Goal: Use online tool/utility: Utilize a website feature to perform a specific function

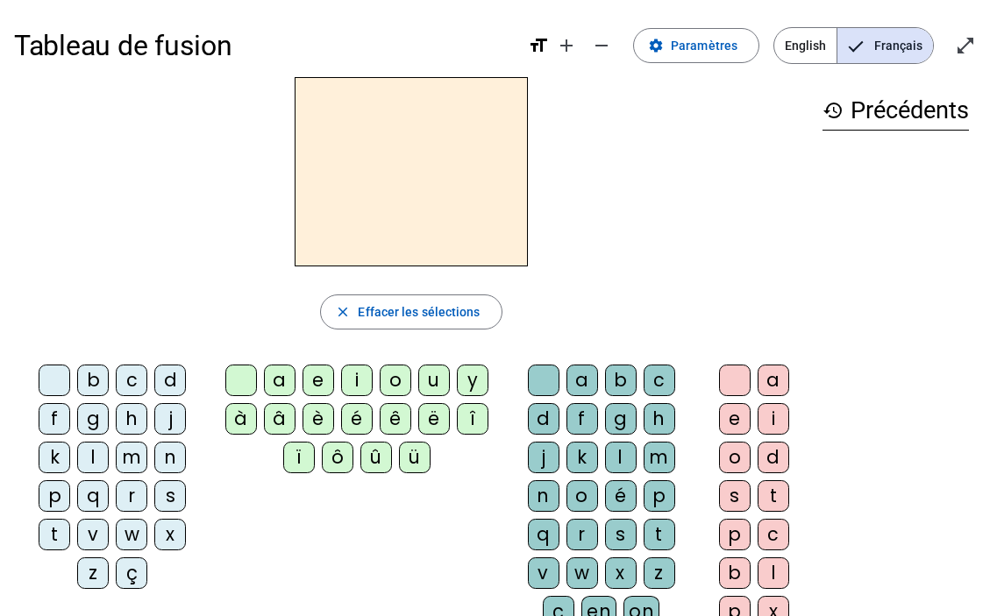
drag, startPoint x: 223, startPoint y: 310, endPoint x: 130, endPoint y: 289, distance: 95.1
click at [223, 310] on div "close Effacer les sélections" at bounding box center [411, 312] width 794 height 35
click at [631, 148] on div at bounding box center [411, 171] width 794 height 189
click at [657, 274] on div "close [PERSON_NAME] les sélections b c d f g h j k l m n p q r s t v w x z ç a …" at bounding box center [411, 359] width 794 height 565
click at [655, 253] on div at bounding box center [411, 171] width 794 height 189
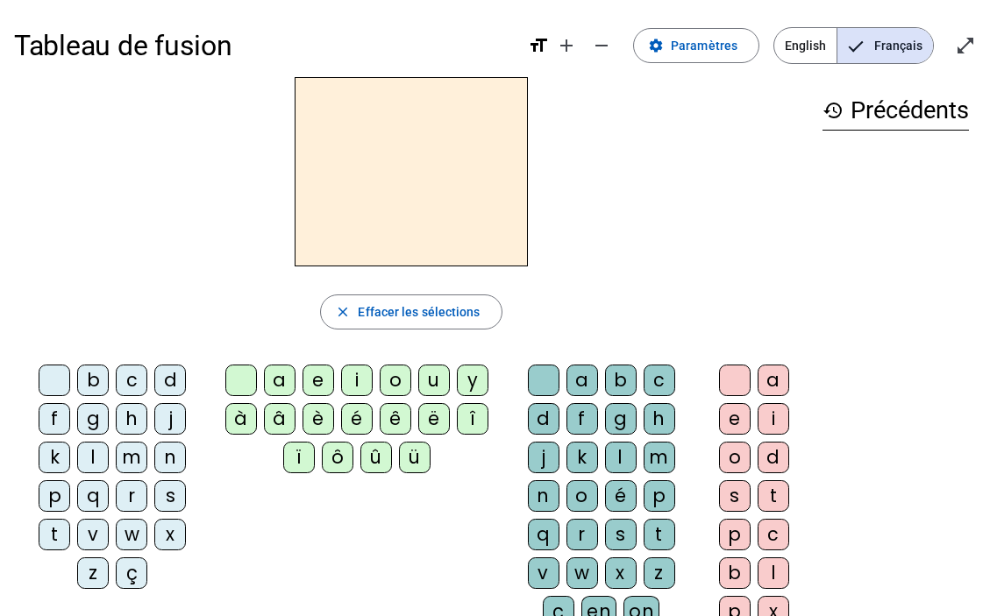
click at [95, 501] on div "q" at bounding box center [93, 497] width 32 height 32
click at [430, 380] on div "u" at bounding box center [434, 381] width 32 height 32
click at [350, 375] on div "i" at bounding box center [357, 381] width 32 height 32
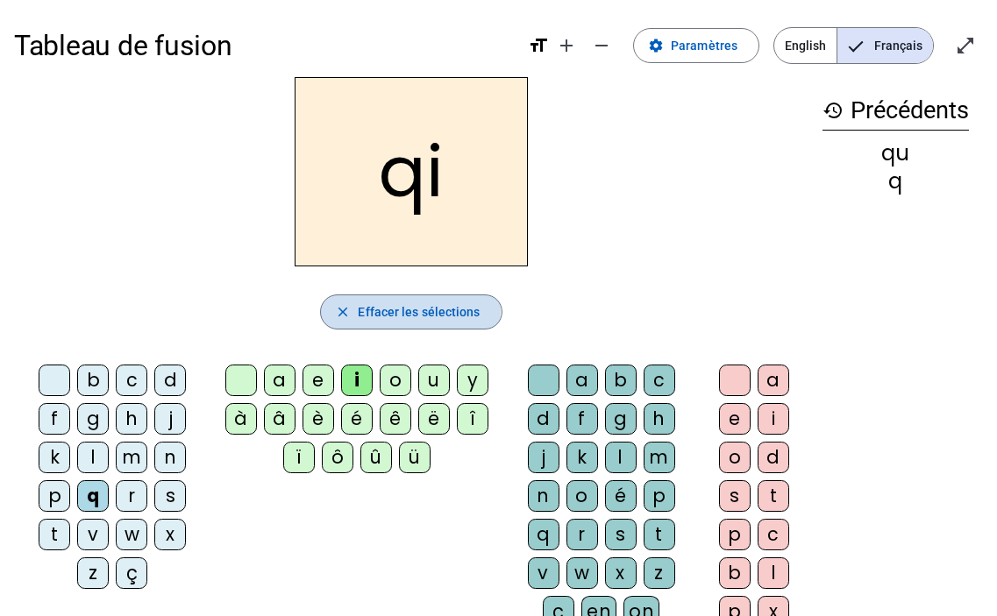
click at [349, 310] on mat-icon "close" at bounding box center [343, 312] width 16 height 16
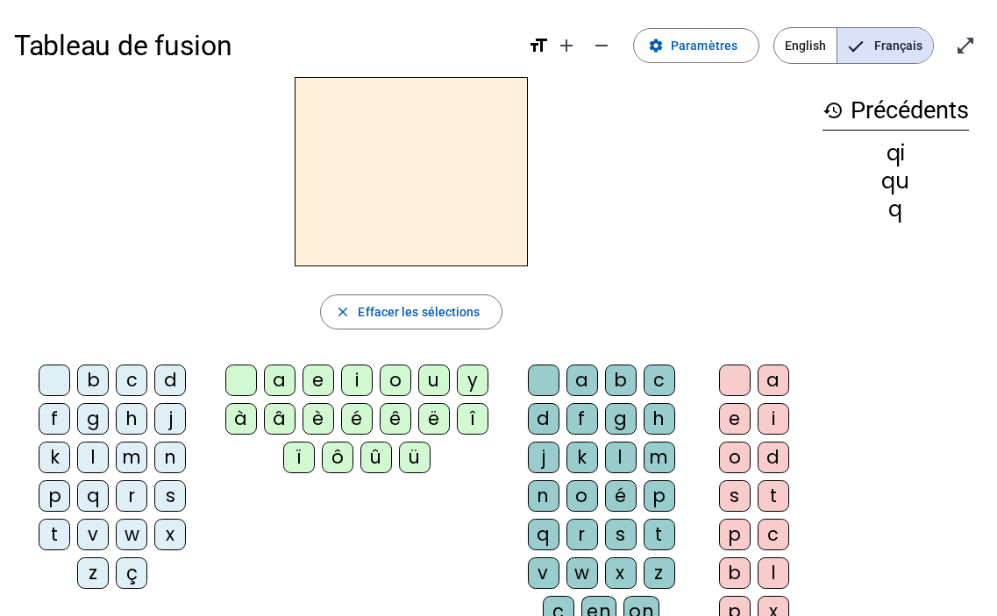
click at [97, 505] on div "q" at bounding box center [93, 497] width 32 height 32
click at [437, 383] on div "u" at bounding box center [434, 381] width 32 height 32
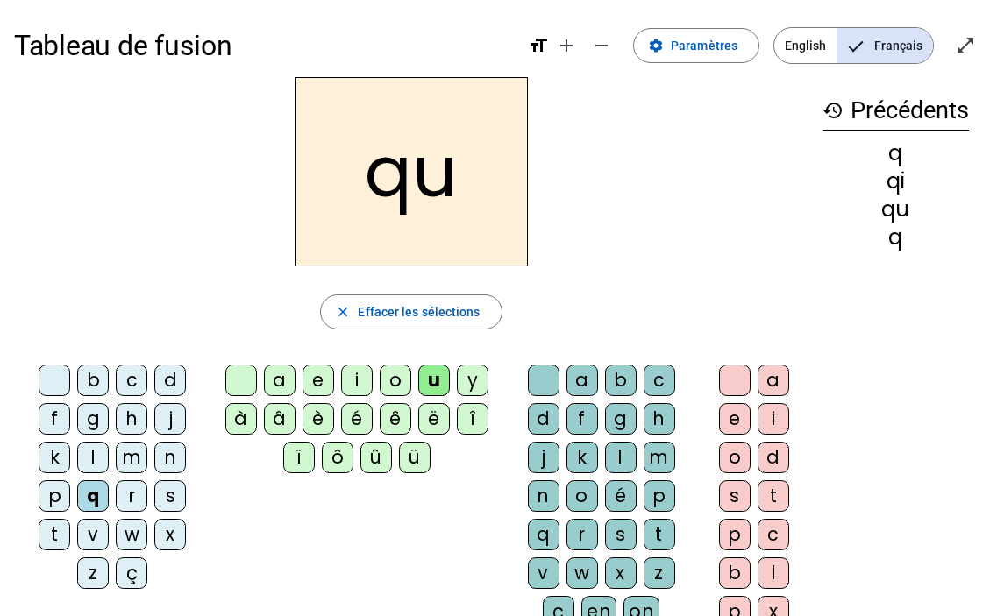
click at [783, 413] on div "i" at bounding box center [774, 419] width 32 height 32
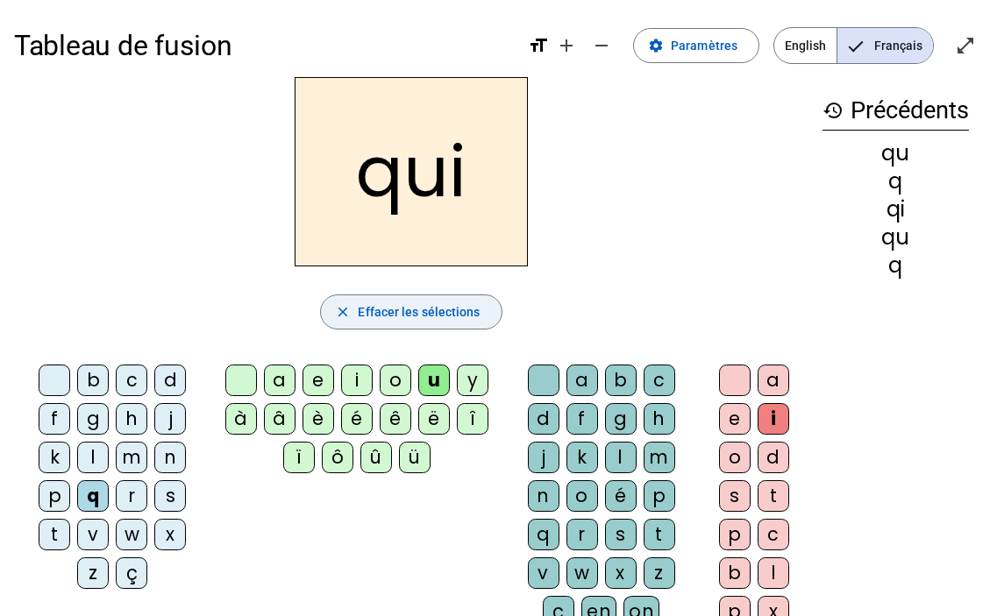
click at [340, 314] on mat-icon "close" at bounding box center [343, 312] width 16 height 16
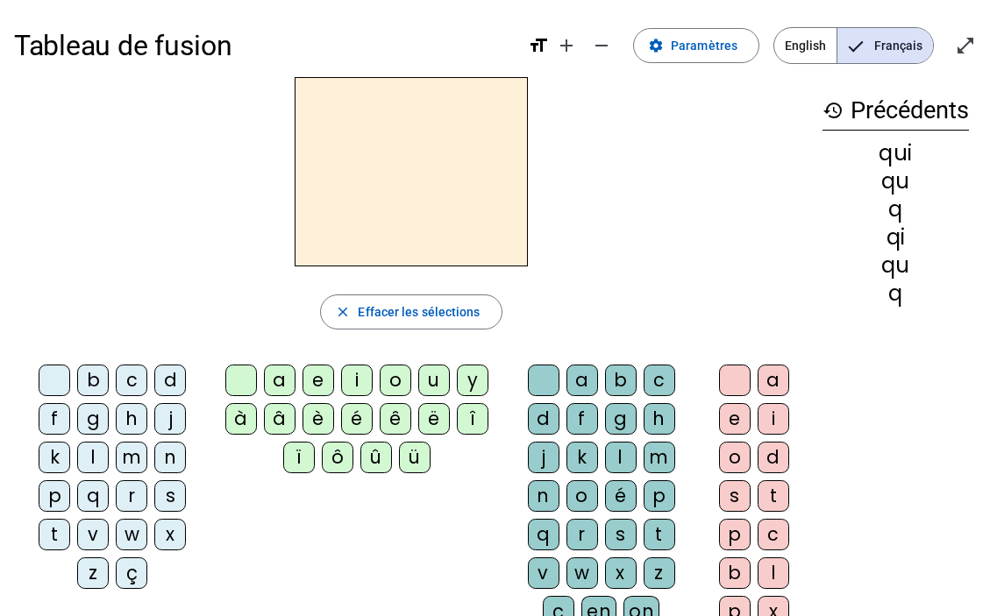
click at [254, 236] on div at bounding box center [411, 171] width 794 height 189
click at [163, 497] on div "s" at bounding box center [170, 497] width 32 height 32
click at [357, 376] on div "i" at bounding box center [357, 381] width 32 height 32
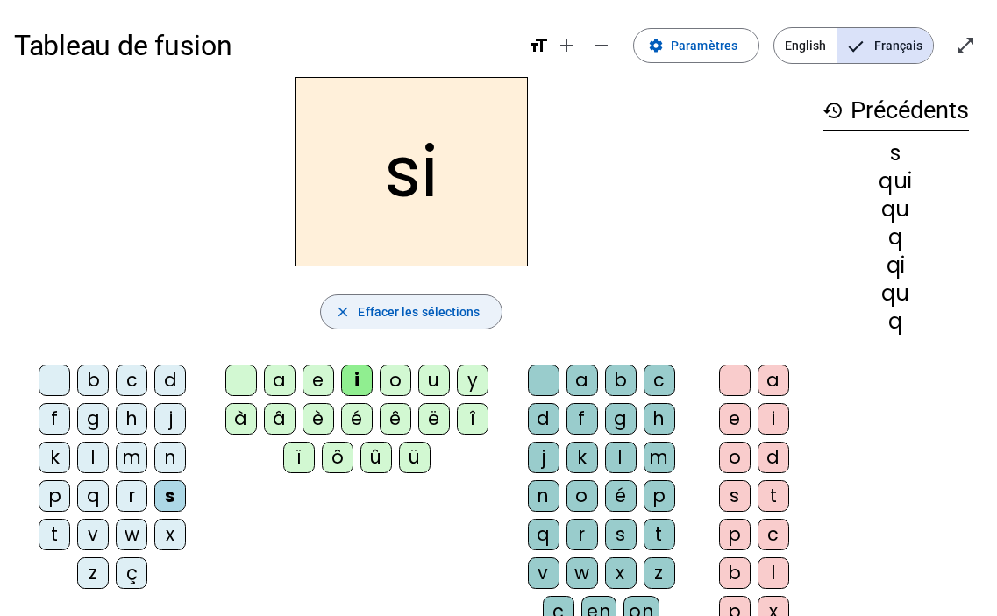
click at [335, 314] on mat-icon "close" at bounding box center [343, 312] width 16 height 16
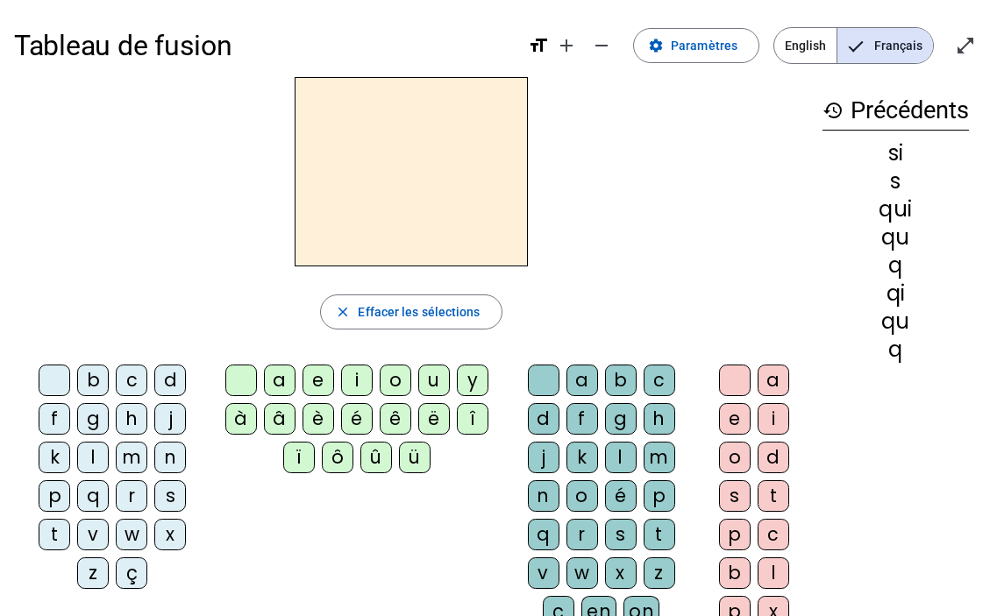
click at [173, 450] on div "n" at bounding box center [170, 458] width 32 height 32
click at [355, 383] on div "i" at bounding box center [357, 381] width 32 height 32
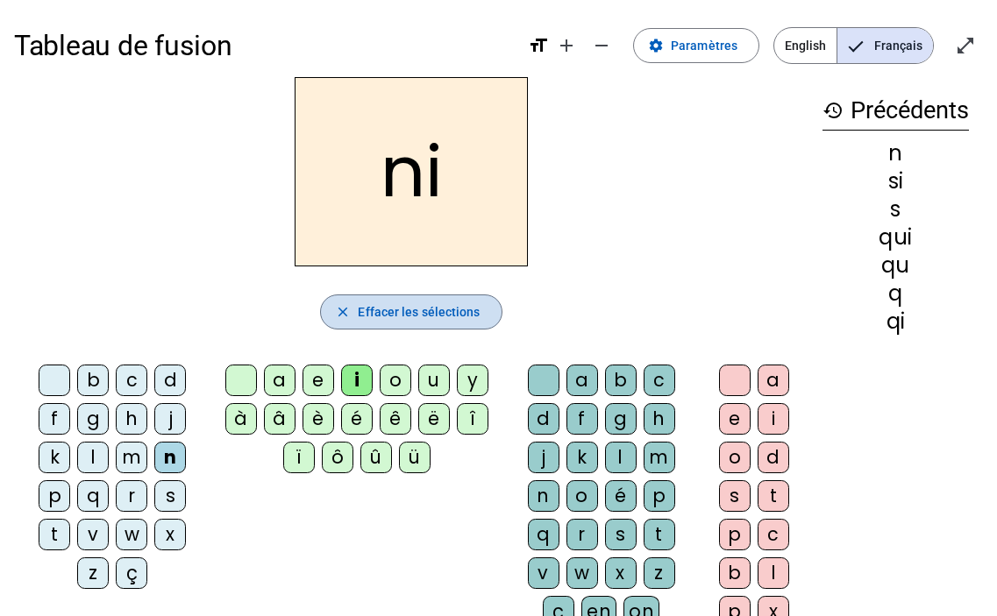
click at [338, 324] on span "button" at bounding box center [411, 312] width 180 height 42
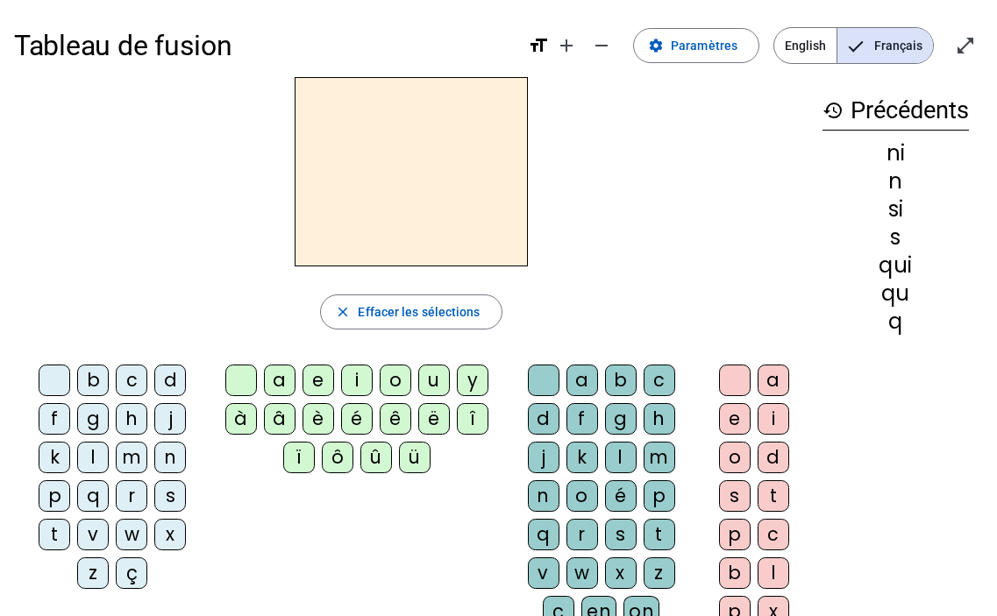
click at [171, 454] on div "n" at bounding box center [170, 458] width 32 height 32
click at [319, 381] on div "e" at bounding box center [319, 381] width 32 height 32
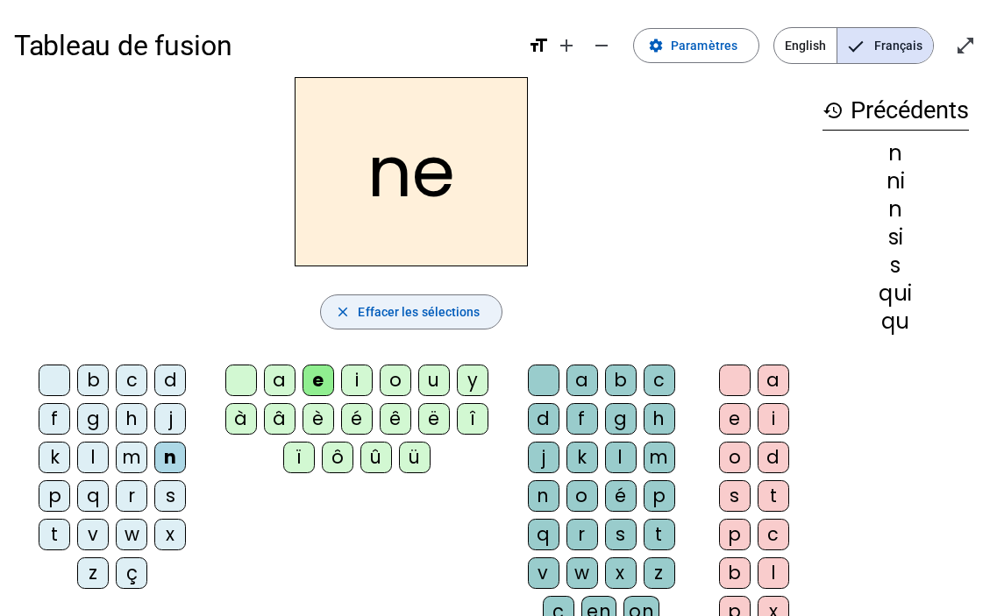
click at [343, 299] on span "button" at bounding box center [411, 312] width 180 height 42
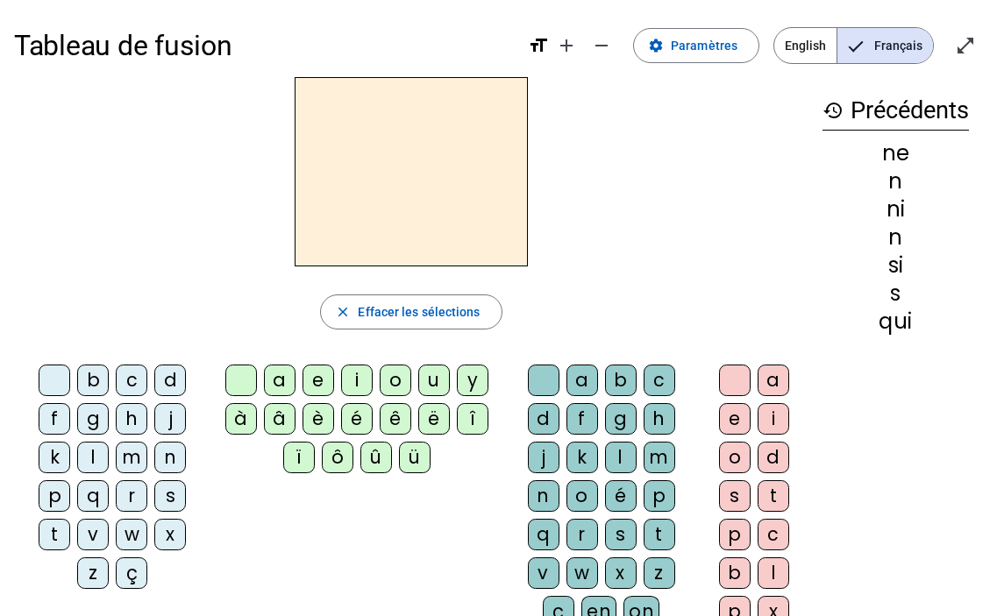
click at [173, 488] on div "s" at bounding box center [170, 497] width 32 height 32
click at [324, 380] on div "e" at bounding box center [319, 381] width 32 height 32
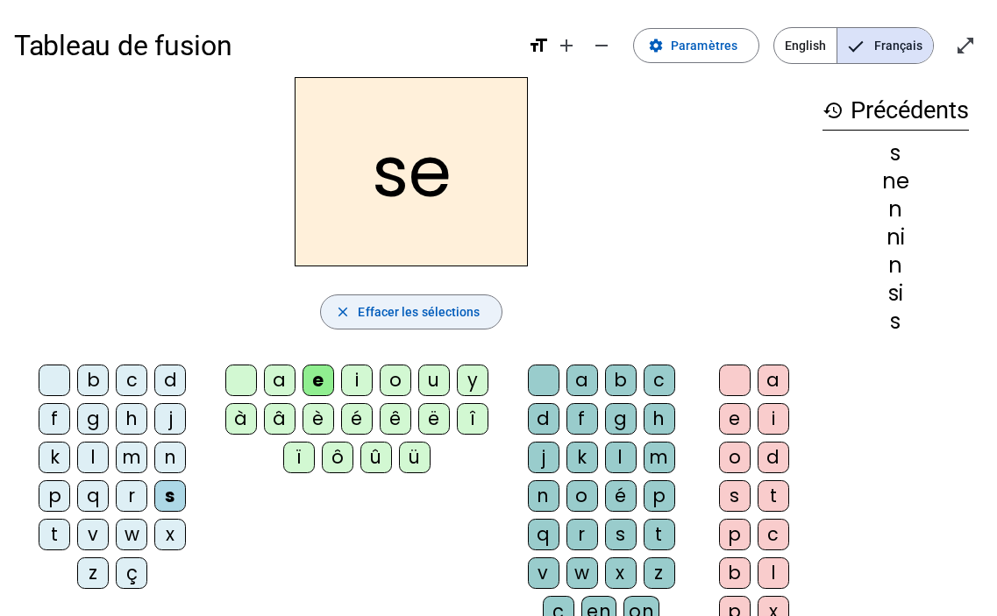
click at [355, 310] on span "button" at bounding box center [411, 312] width 180 height 42
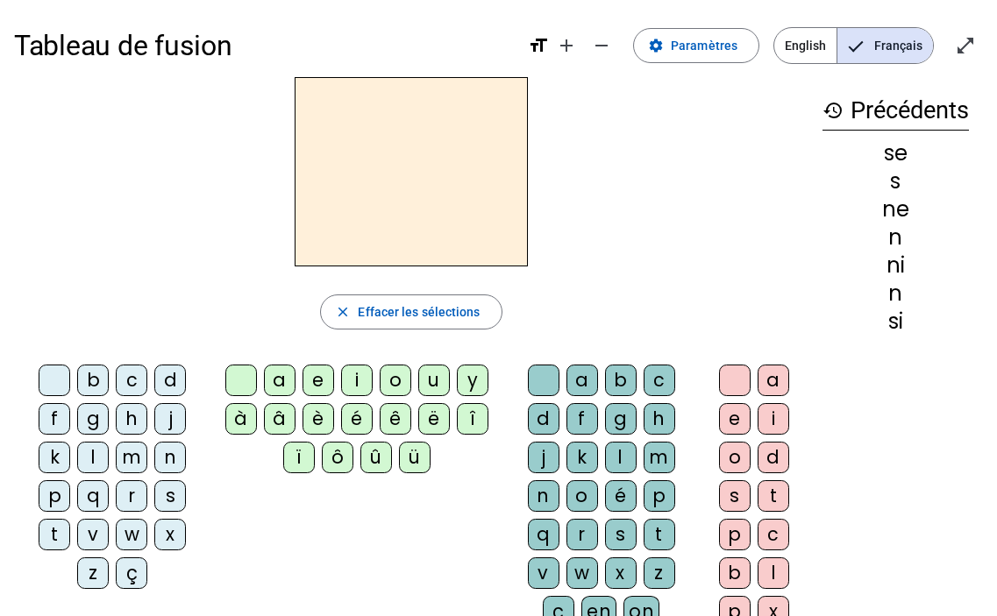
click at [172, 495] on div "s" at bounding box center [170, 497] width 32 height 32
click at [315, 380] on div "e" at bounding box center [319, 381] width 32 height 32
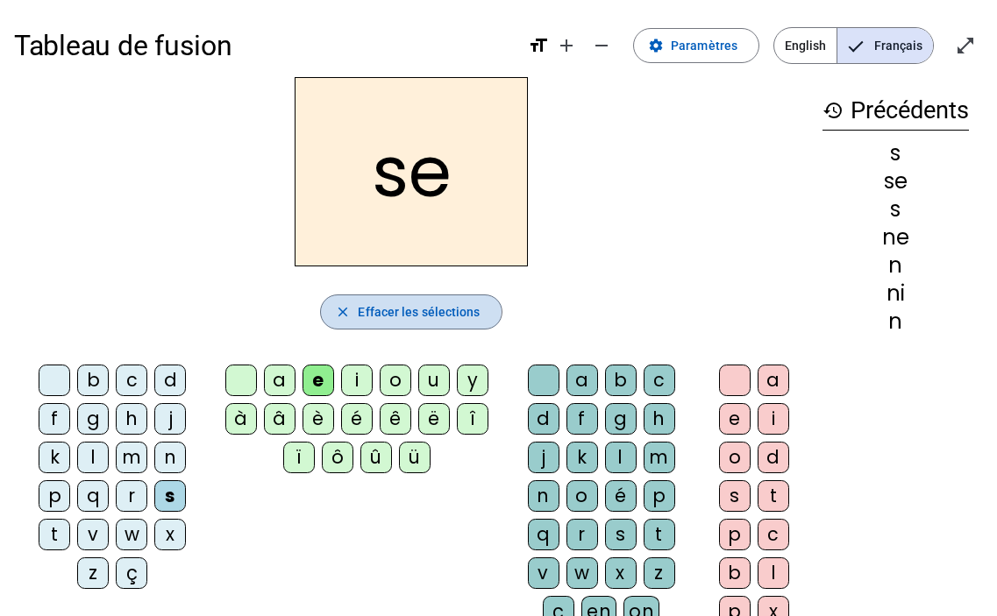
click at [356, 306] on span "button" at bounding box center [411, 312] width 180 height 42
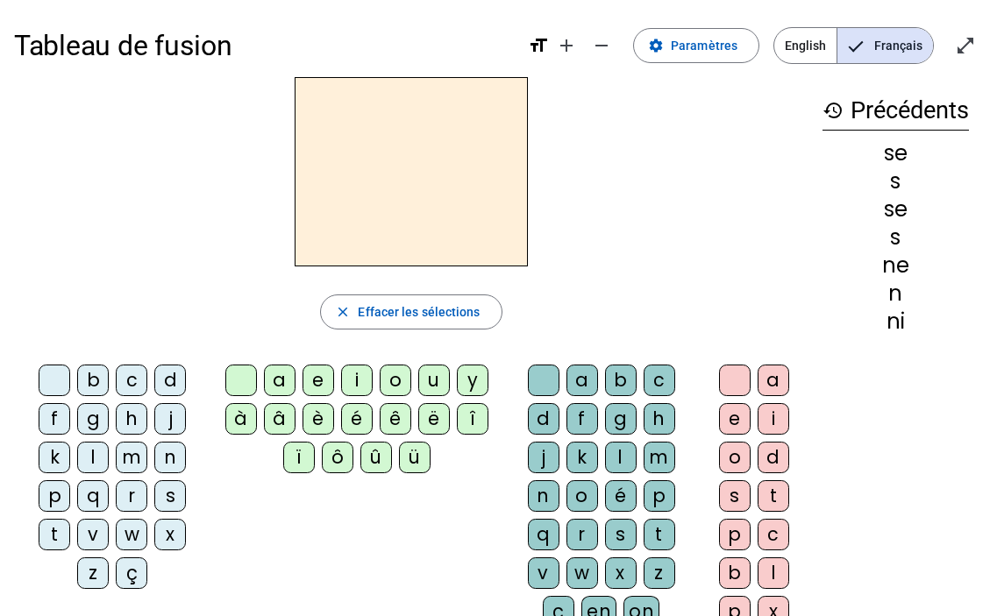
click at [54, 533] on div "t" at bounding box center [55, 535] width 32 height 32
click at [311, 382] on div "e" at bounding box center [319, 381] width 32 height 32
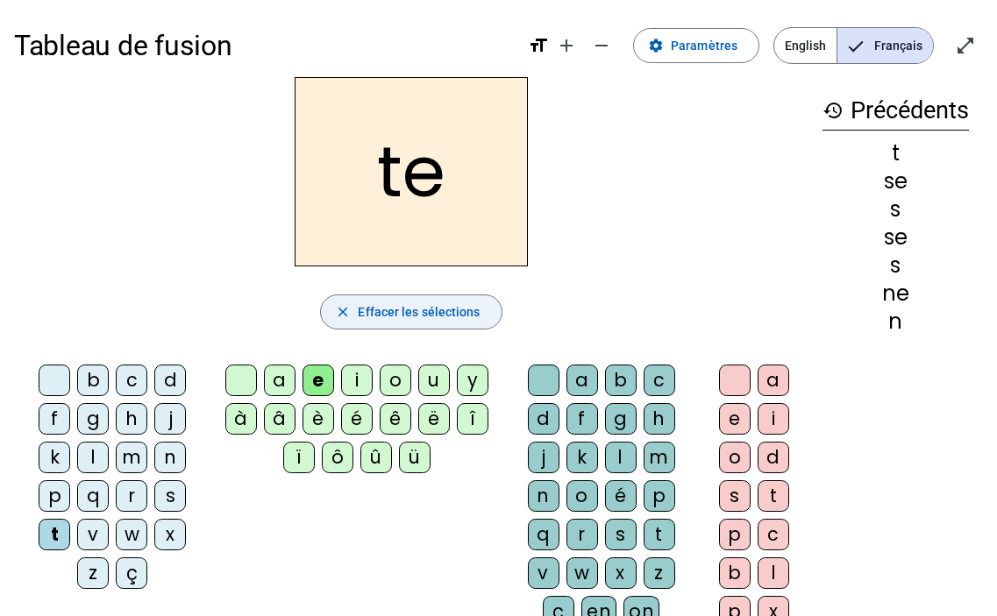
click at [350, 311] on mat-icon "close" at bounding box center [343, 312] width 16 height 16
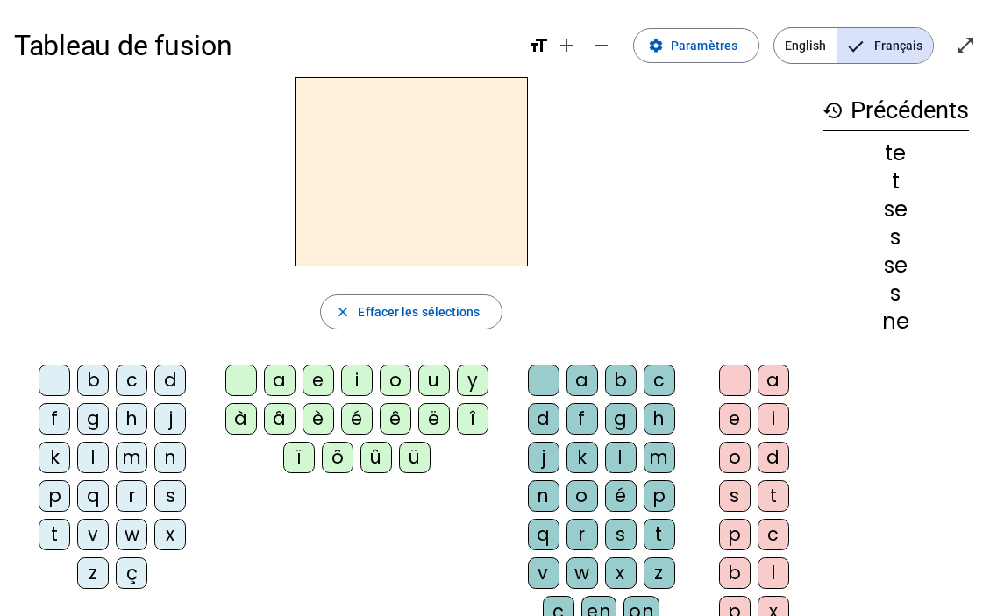
click at [166, 390] on div "d" at bounding box center [170, 381] width 32 height 32
click at [324, 377] on div "e" at bounding box center [319, 381] width 32 height 32
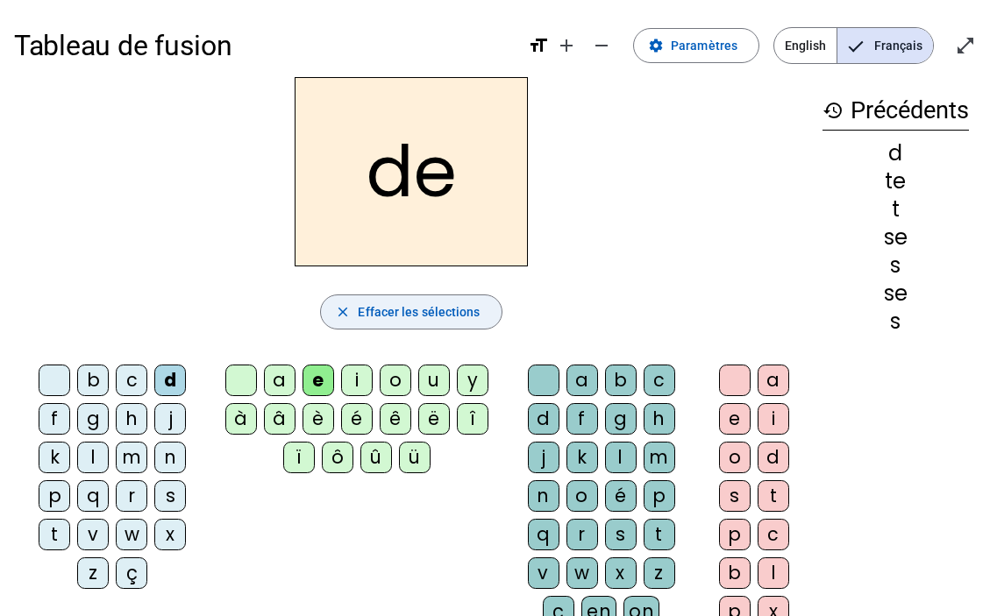
click at [338, 322] on span "button" at bounding box center [411, 312] width 180 height 42
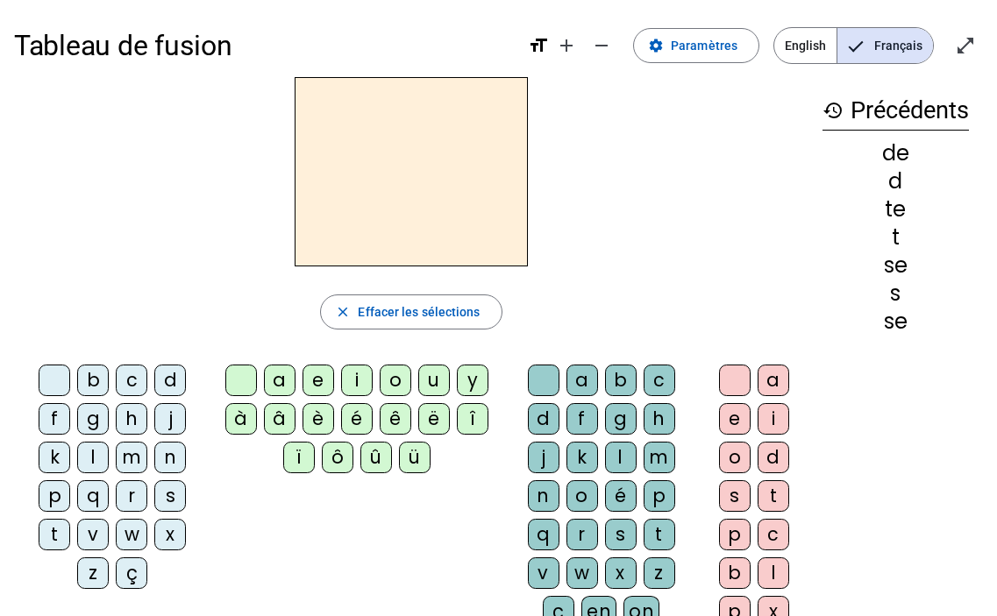
click at [181, 388] on div "d" at bounding box center [170, 381] width 32 height 32
click at [440, 378] on div "u" at bounding box center [434, 381] width 32 height 32
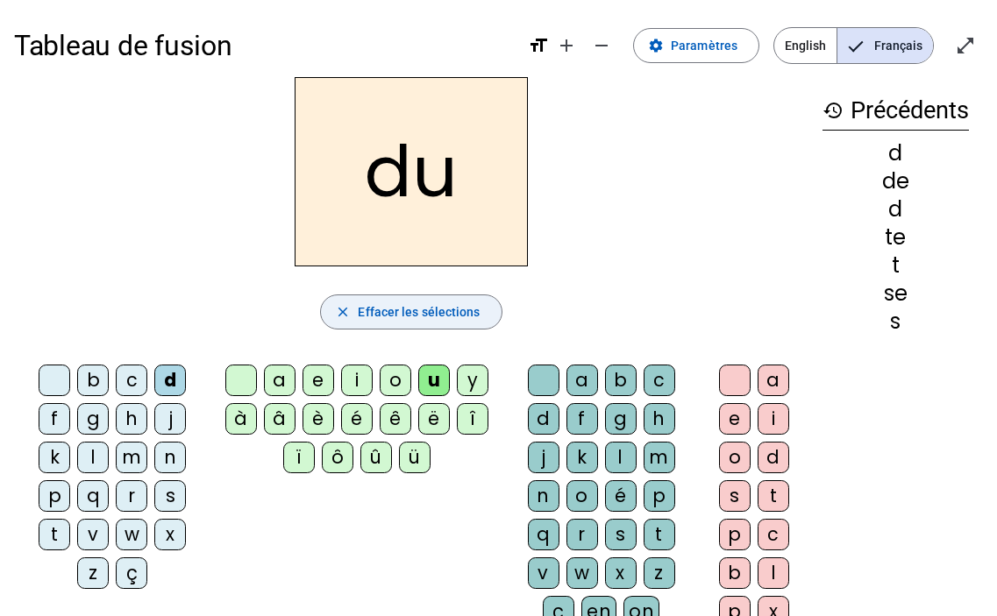
click at [338, 314] on mat-icon "close" at bounding box center [343, 312] width 16 height 16
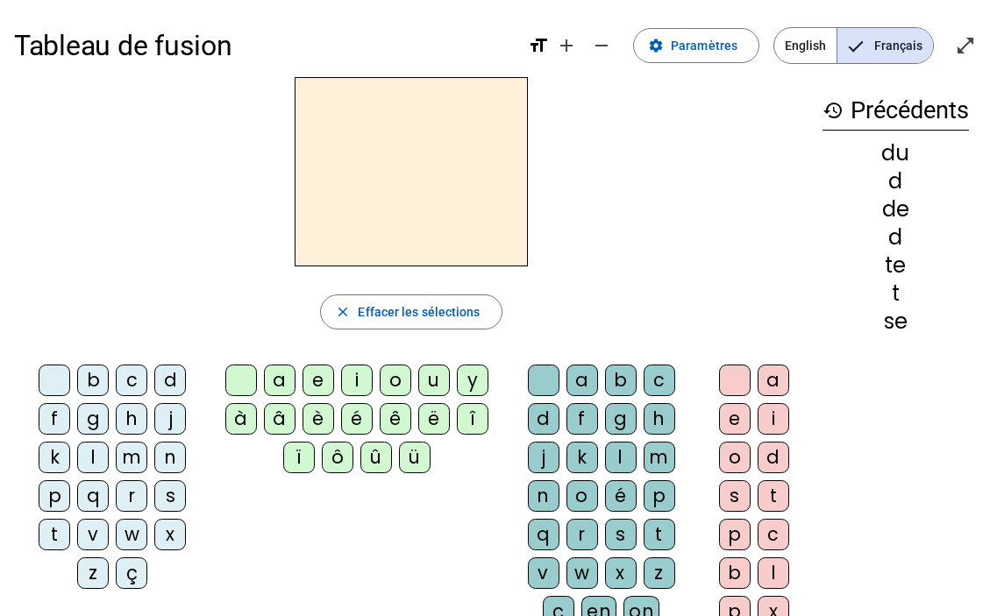
click at [174, 502] on div "s" at bounding box center [170, 497] width 32 height 32
click at [430, 382] on div "u" at bounding box center [434, 381] width 32 height 32
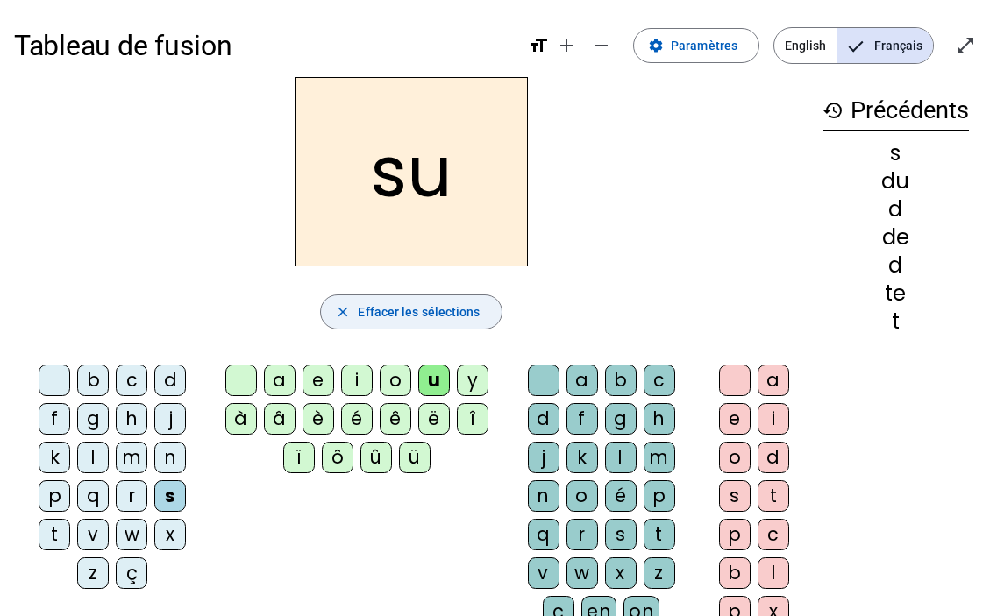
click at [340, 317] on mat-icon "close" at bounding box center [343, 312] width 16 height 16
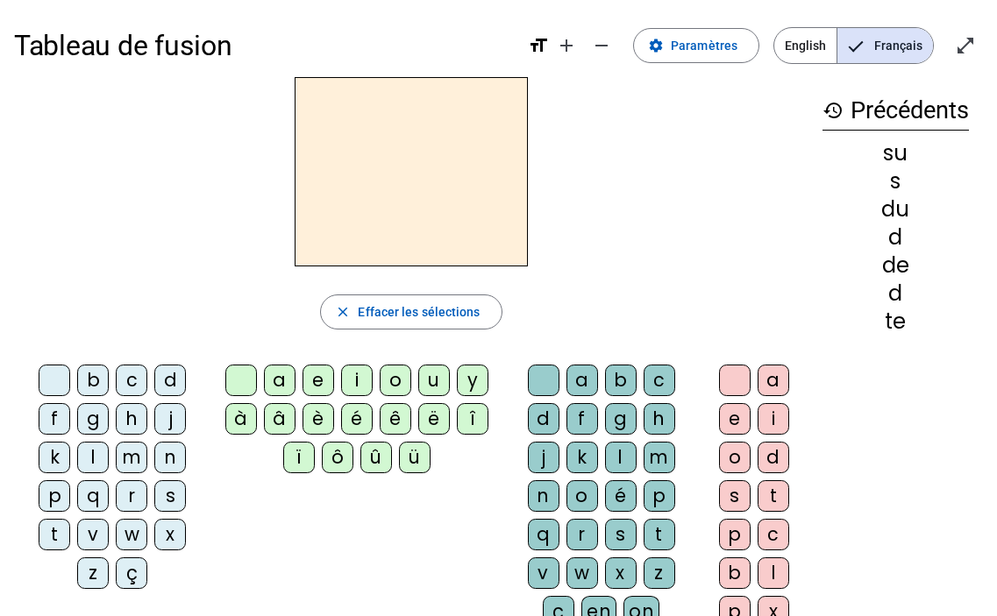
click at [98, 467] on div "l" at bounding box center [93, 458] width 32 height 32
click at [436, 385] on div "u" at bounding box center [434, 381] width 32 height 32
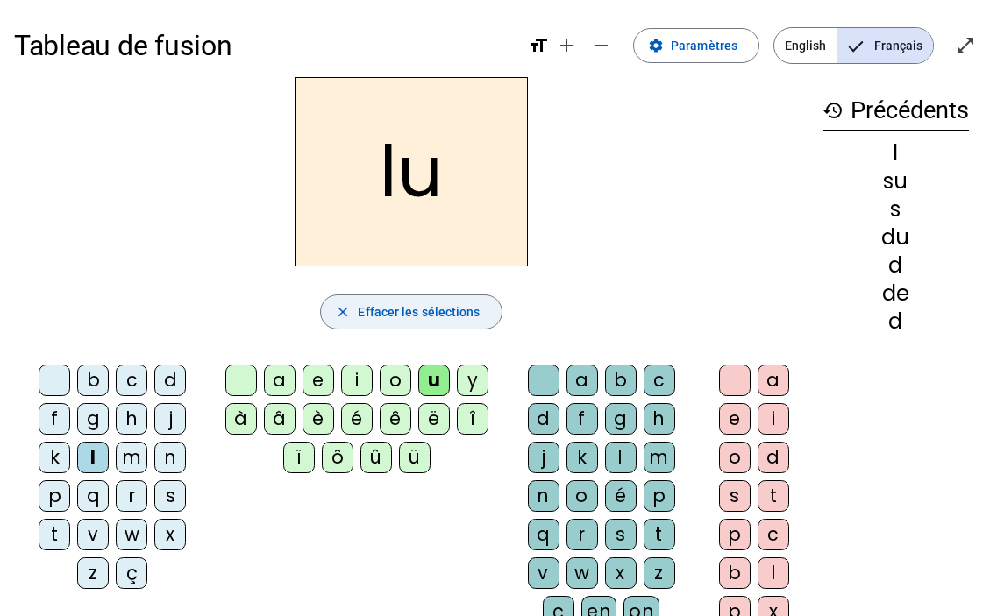
click at [338, 316] on mat-icon "close" at bounding box center [343, 312] width 16 height 16
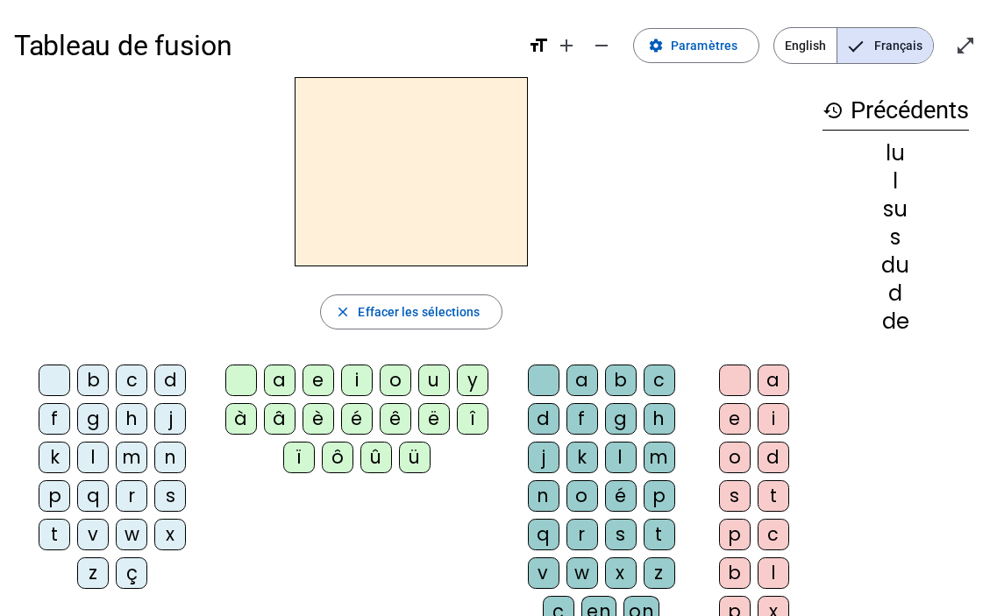
click at [59, 535] on div "t" at bounding box center [55, 535] width 32 height 32
click at [428, 385] on div "u" at bounding box center [434, 381] width 32 height 32
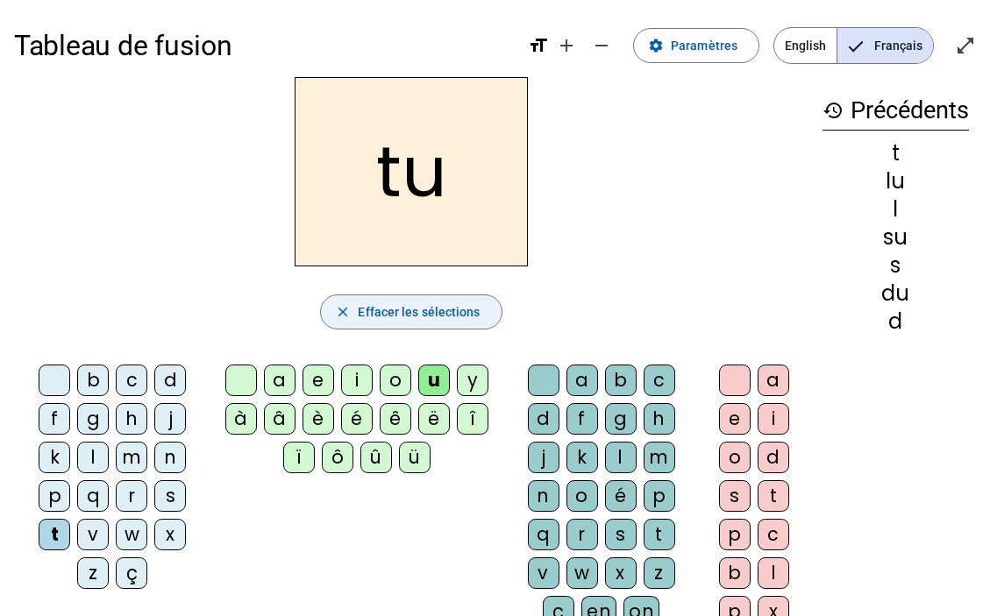
click at [343, 317] on mat-icon "close" at bounding box center [343, 312] width 16 height 16
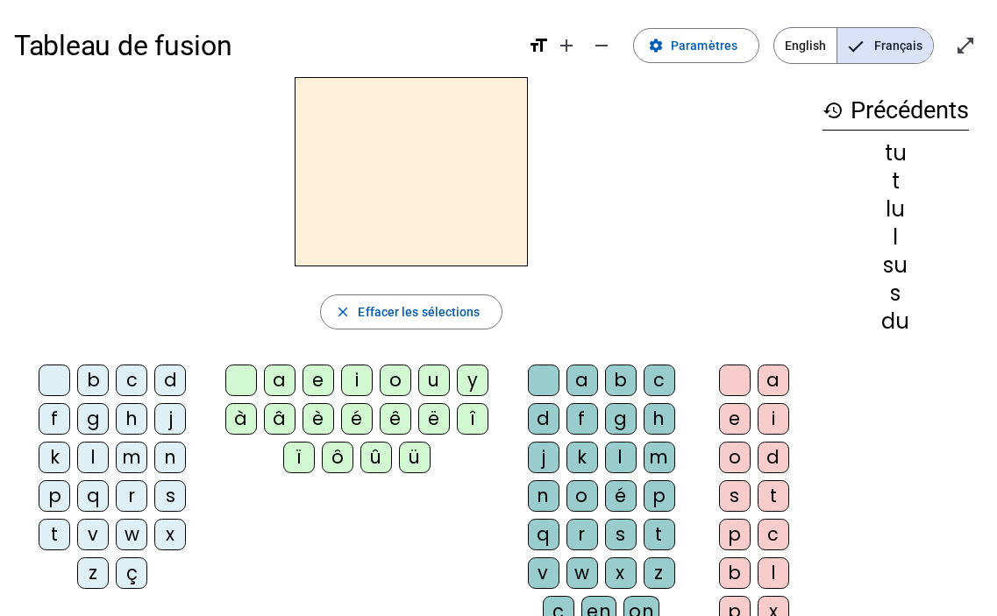
click at [49, 531] on div "t" at bounding box center [55, 535] width 32 height 32
click at [281, 382] on div "a" at bounding box center [280, 381] width 32 height 32
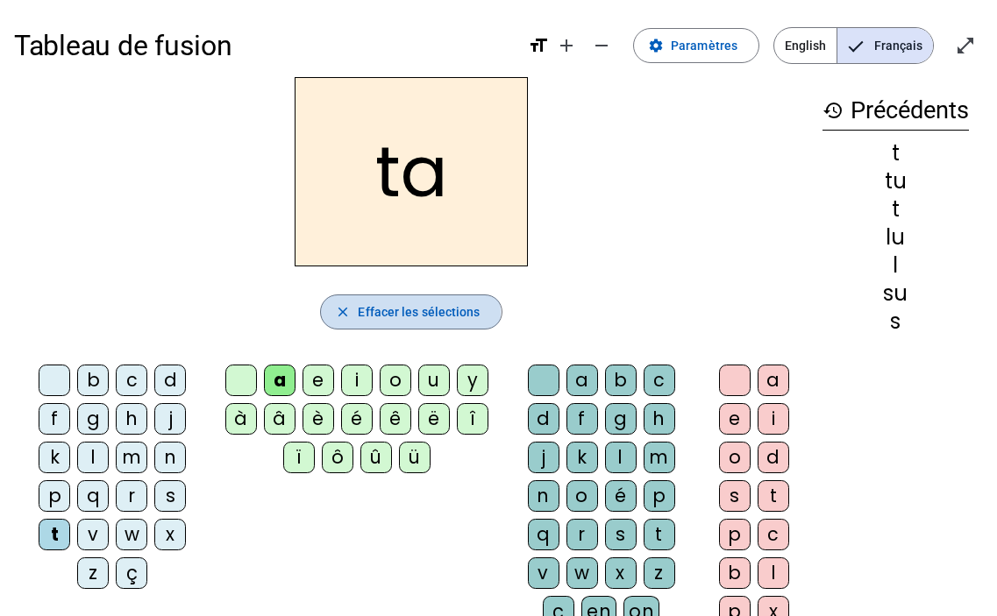
click at [352, 314] on span "button" at bounding box center [411, 312] width 180 height 42
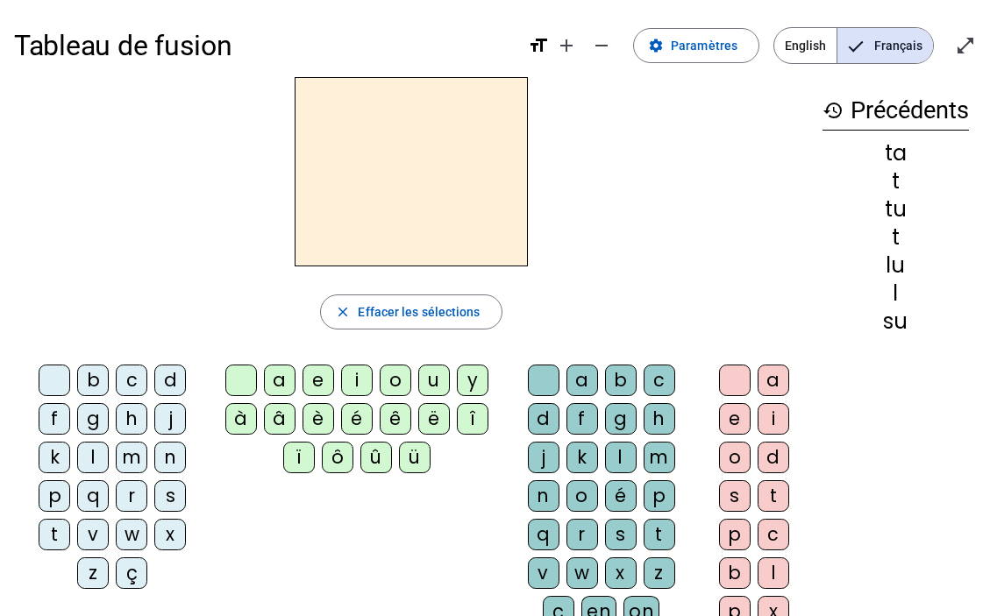
click at [177, 488] on div "s" at bounding box center [170, 497] width 32 height 32
click at [275, 383] on div "a" at bounding box center [280, 381] width 32 height 32
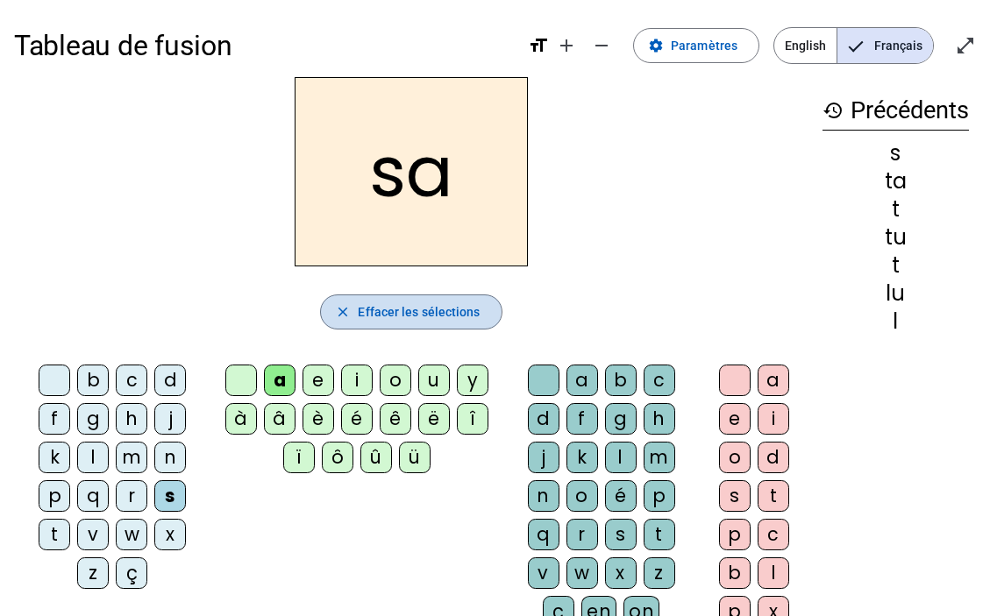
click at [351, 309] on mat-icon "close" at bounding box center [343, 312] width 16 height 16
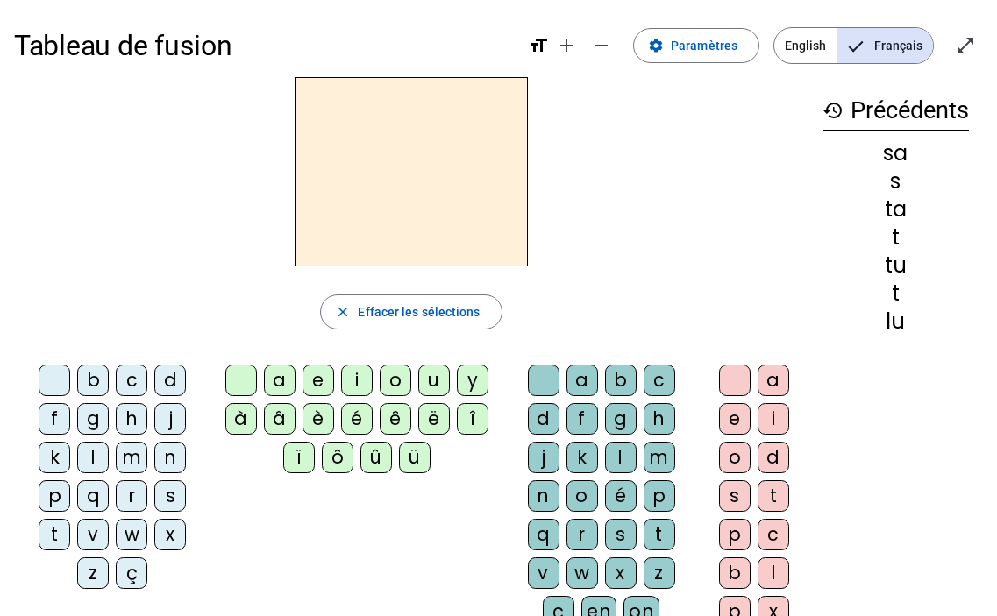
click at [46, 546] on div "t" at bounding box center [55, 535] width 32 height 32
click at [276, 388] on div "a" at bounding box center [280, 381] width 32 height 32
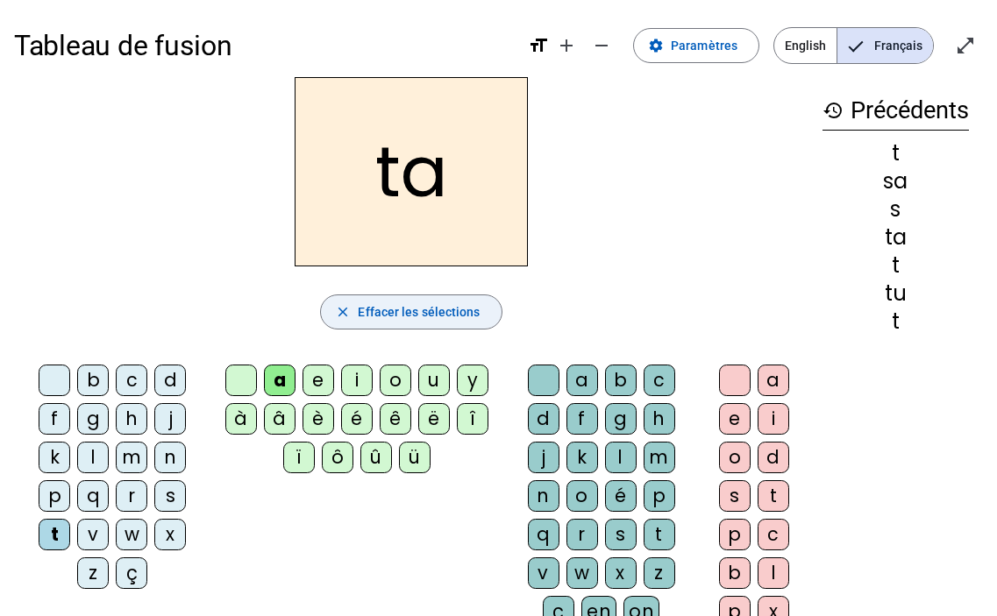
click at [340, 322] on span "button" at bounding box center [411, 312] width 180 height 42
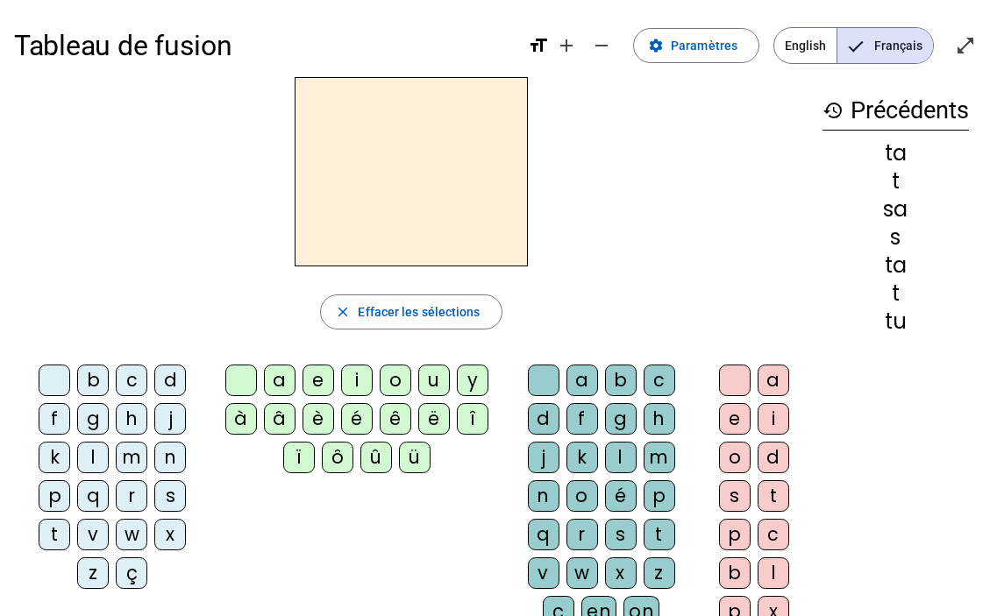
click at [118, 473] on letter-bubble "m" at bounding box center [135, 461] width 39 height 39
click at [129, 466] on div "m" at bounding box center [132, 458] width 32 height 32
click at [274, 381] on div "a" at bounding box center [280, 381] width 32 height 32
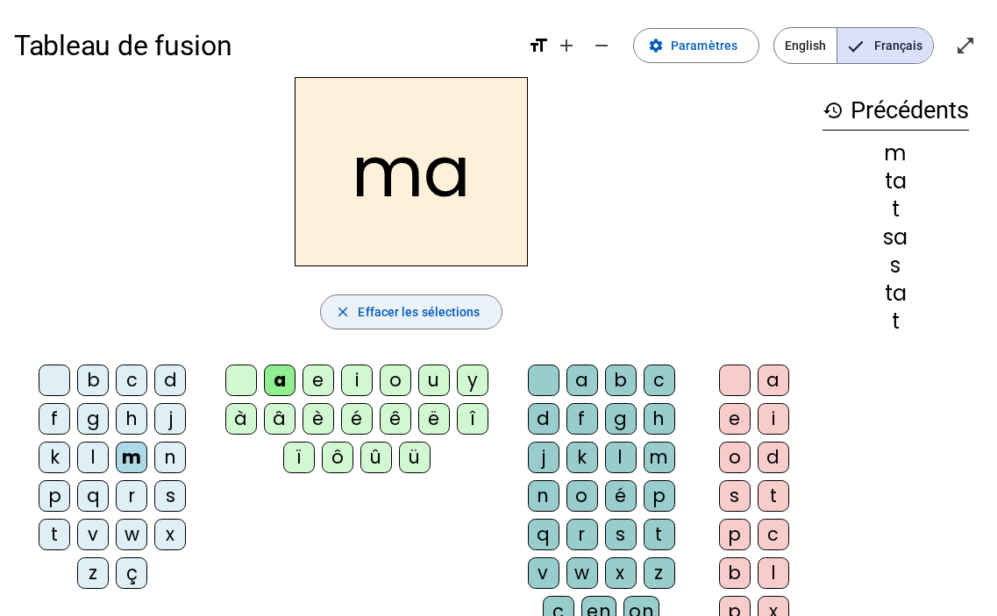
click at [337, 322] on span "button" at bounding box center [411, 312] width 180 height 42
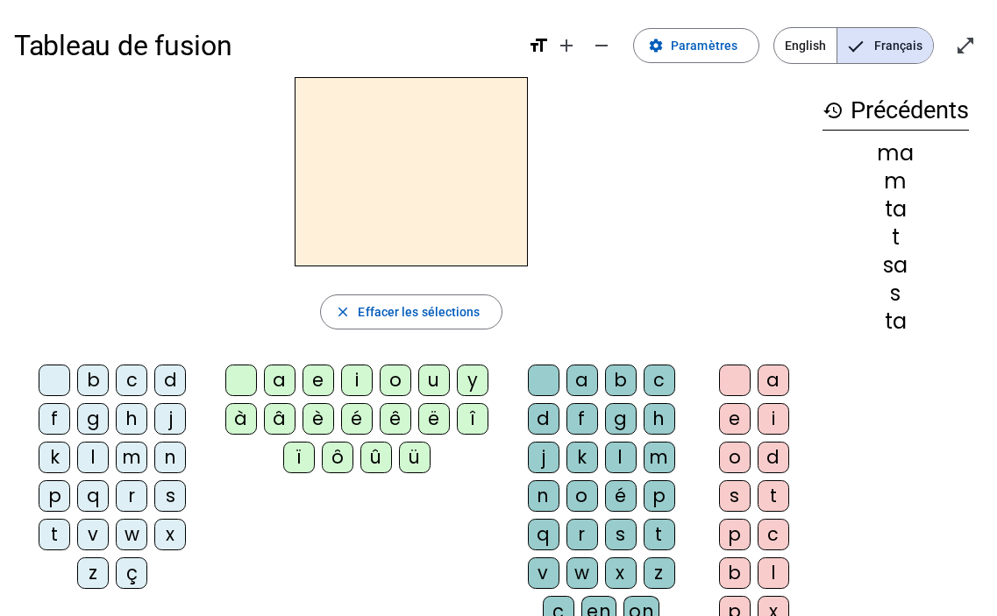
click at [142, 468] on div "m" at bounding box center [132, 458] width 32 height 32
click at [324, 378] on div "e" at bounding box center [319, 381] width 32 height 32
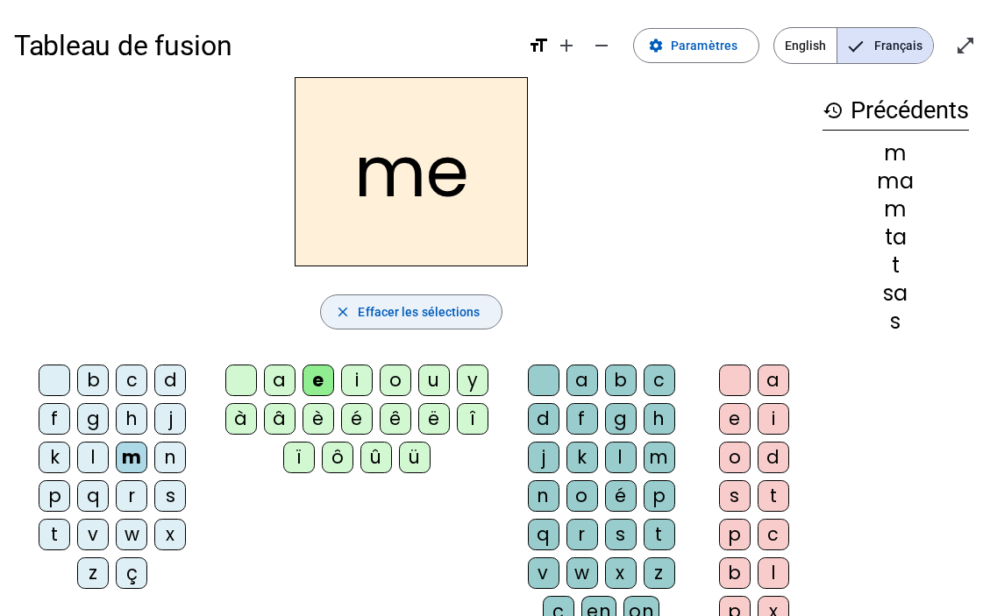
click at [340, 323] on span "button" at bounding box center [411, 312] width 180 height 42
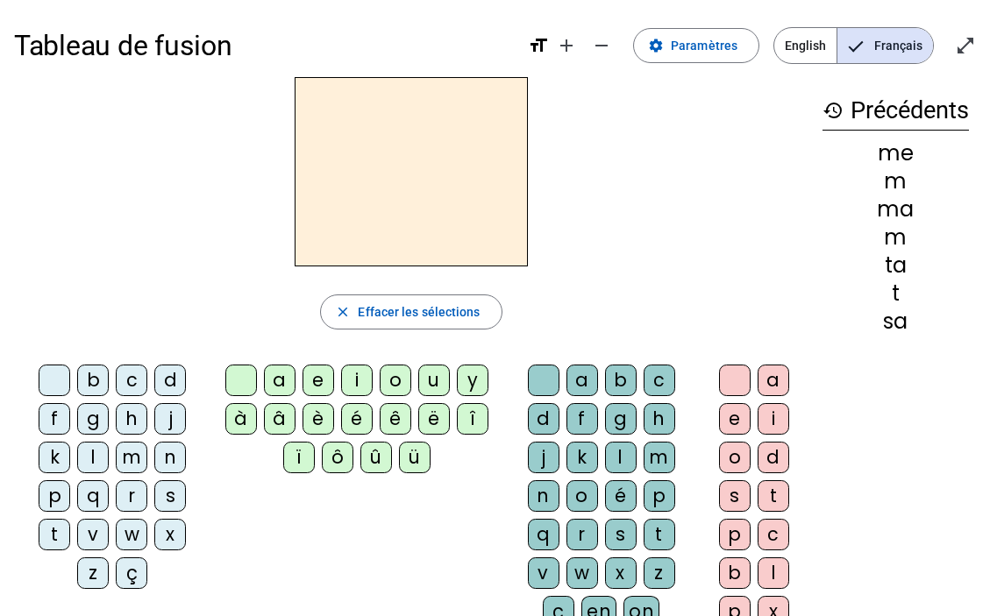
click at [167, 384] on div "d" at bounding box center [170, 381] width 32 height 32
click at [323, 386] on div "e" at bounding box center [319, 381] width 32 height 32
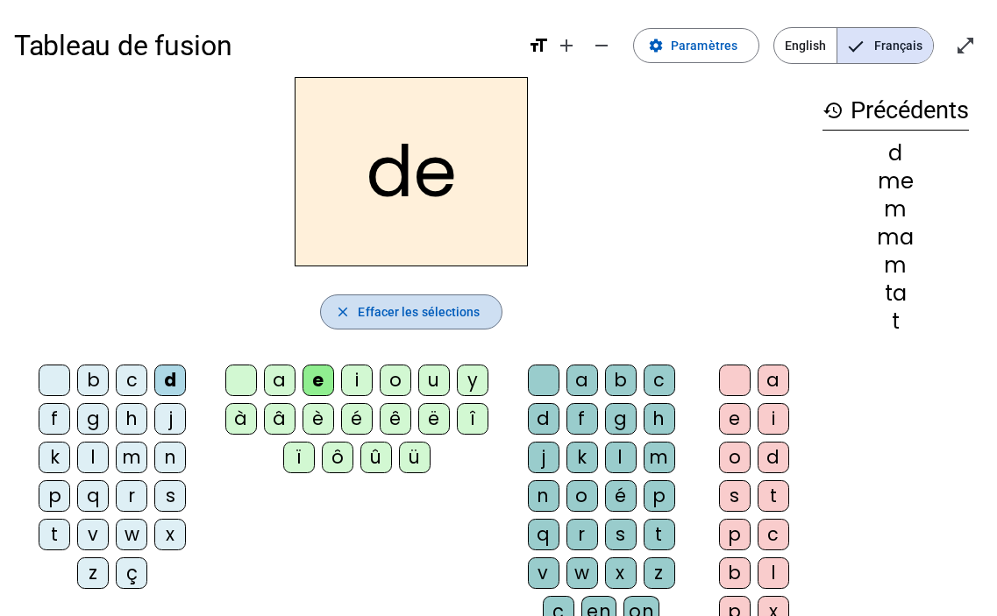
click at [356, 323] on span "button" at bounding box center [411, 312] width 180 height 42
